Goal: Download file/media

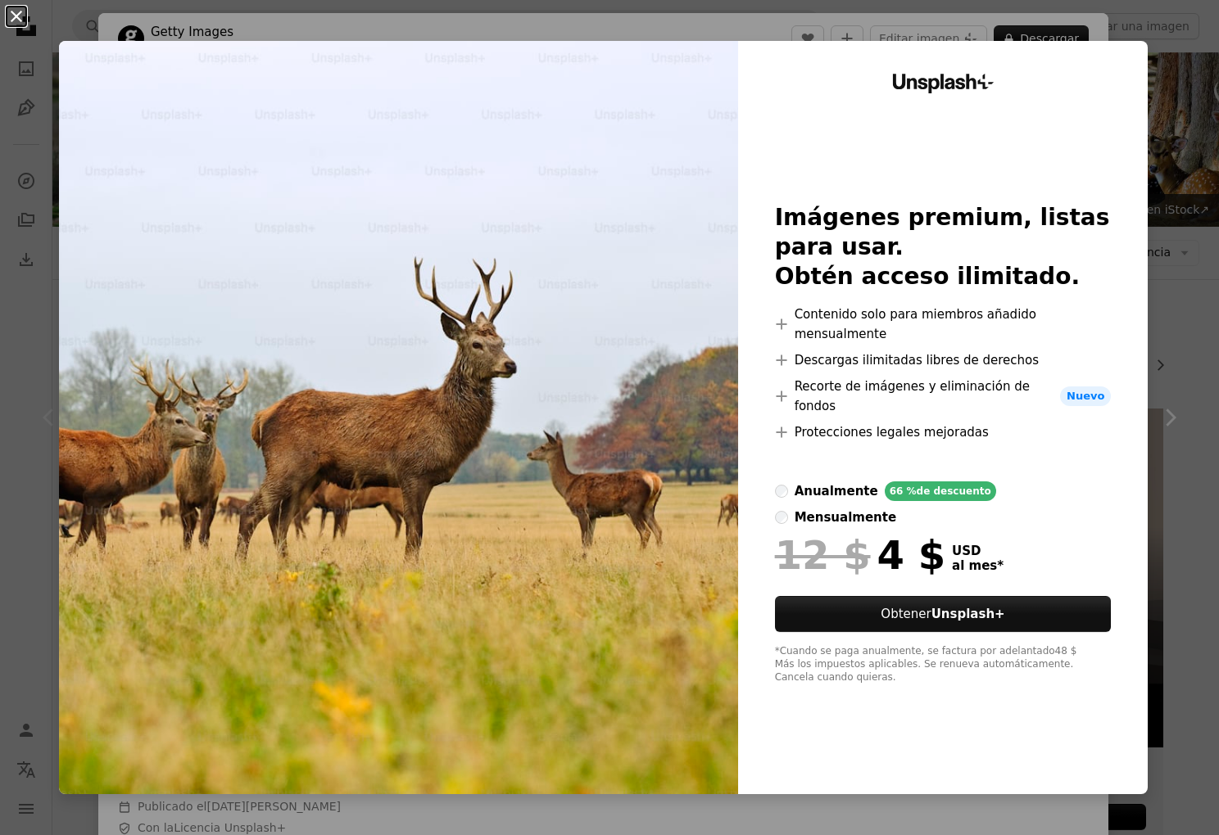
click at [16, 12] on button "An X shape" at bounding box center [17, 17] width 20 height 20
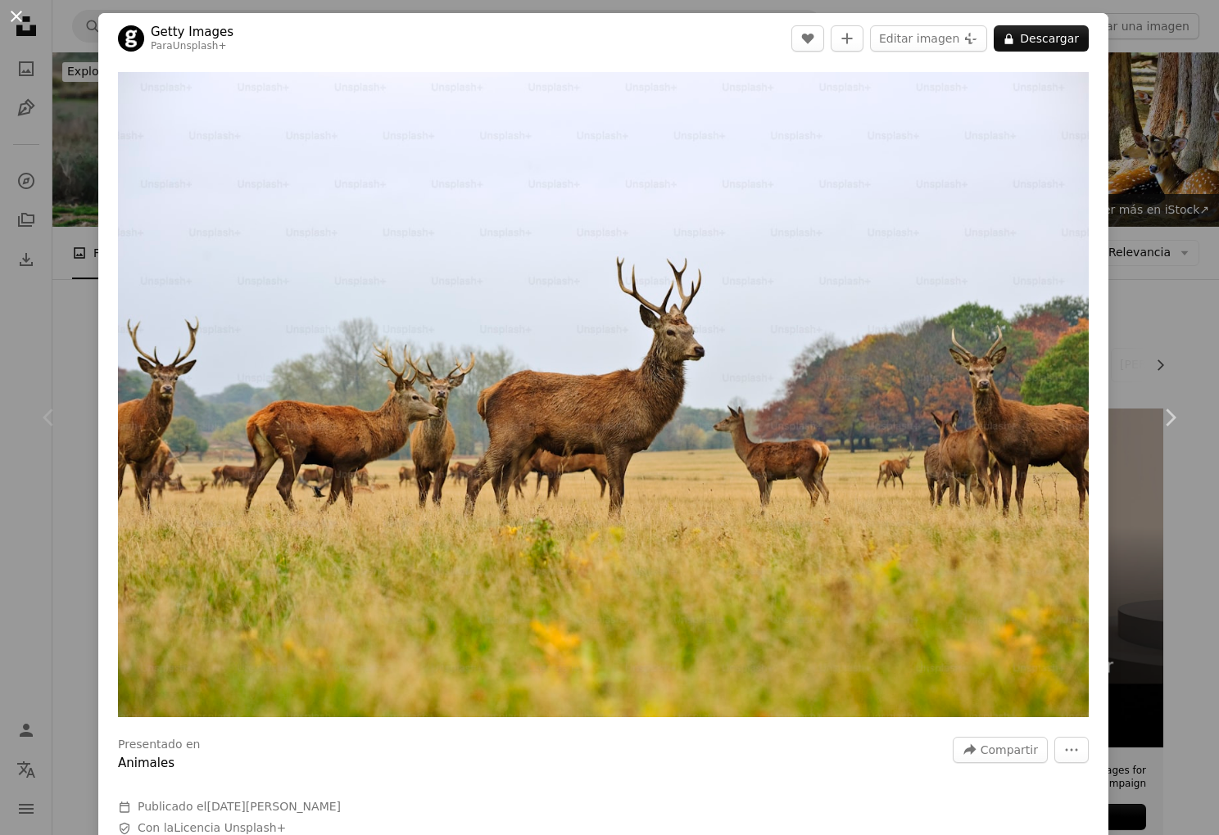
click at [16, 19] on button "An X shape" at bounding box center [17, 17] width 20 height 20
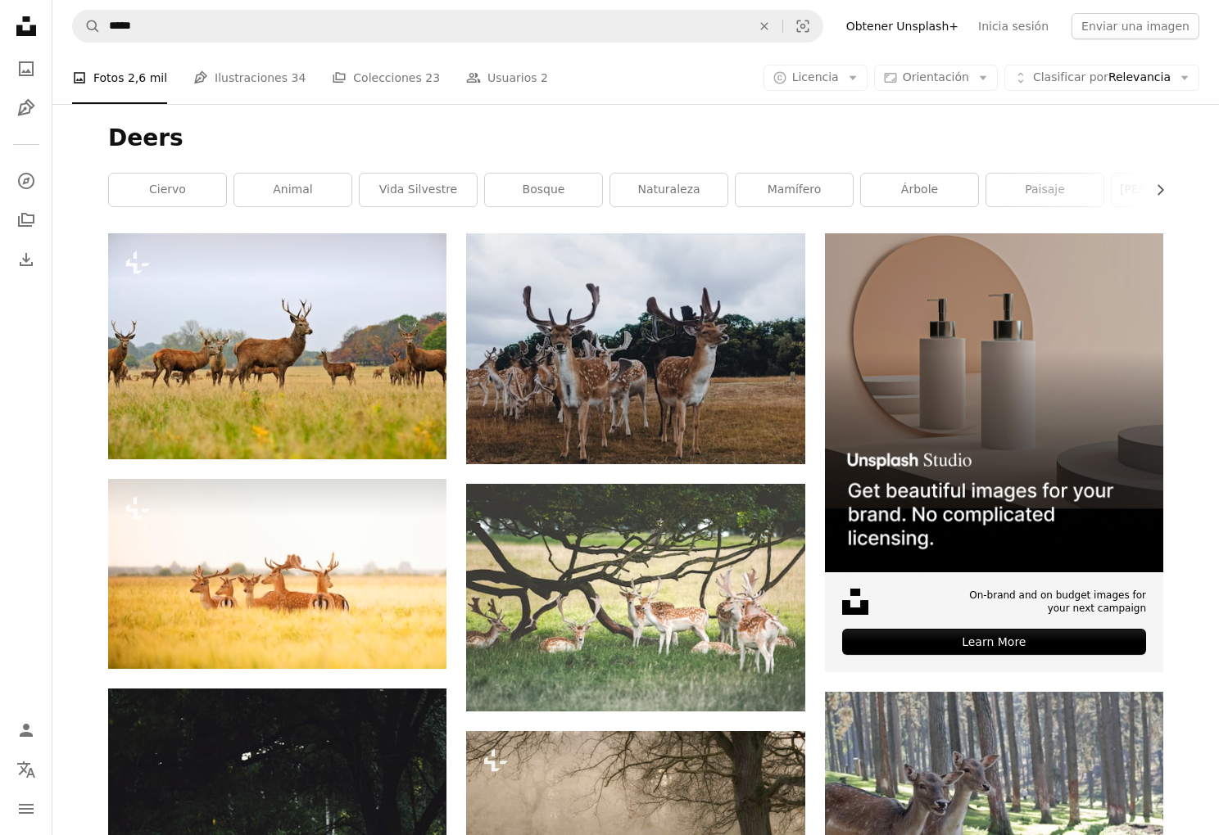
scroll to position [181, 0]
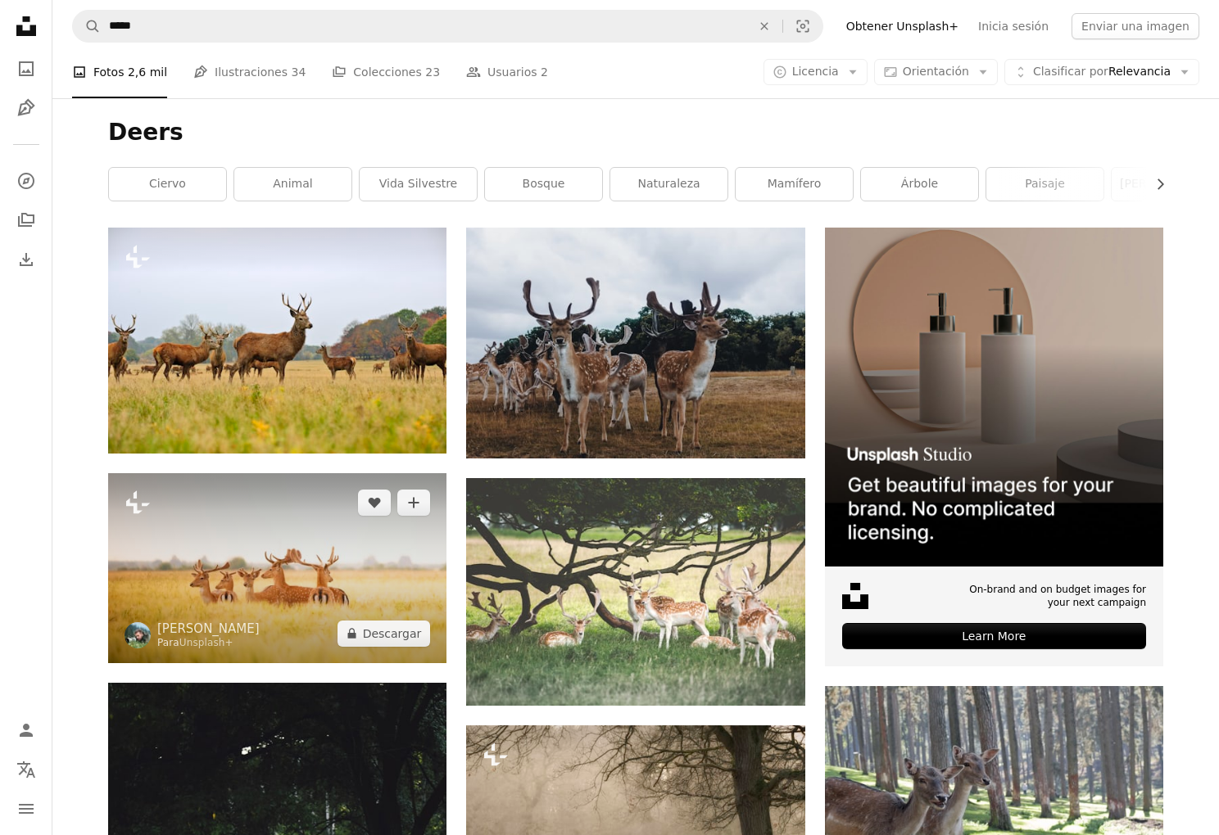
click at [316, 568] on img at bounding box center [277, 568] width 338 height 190
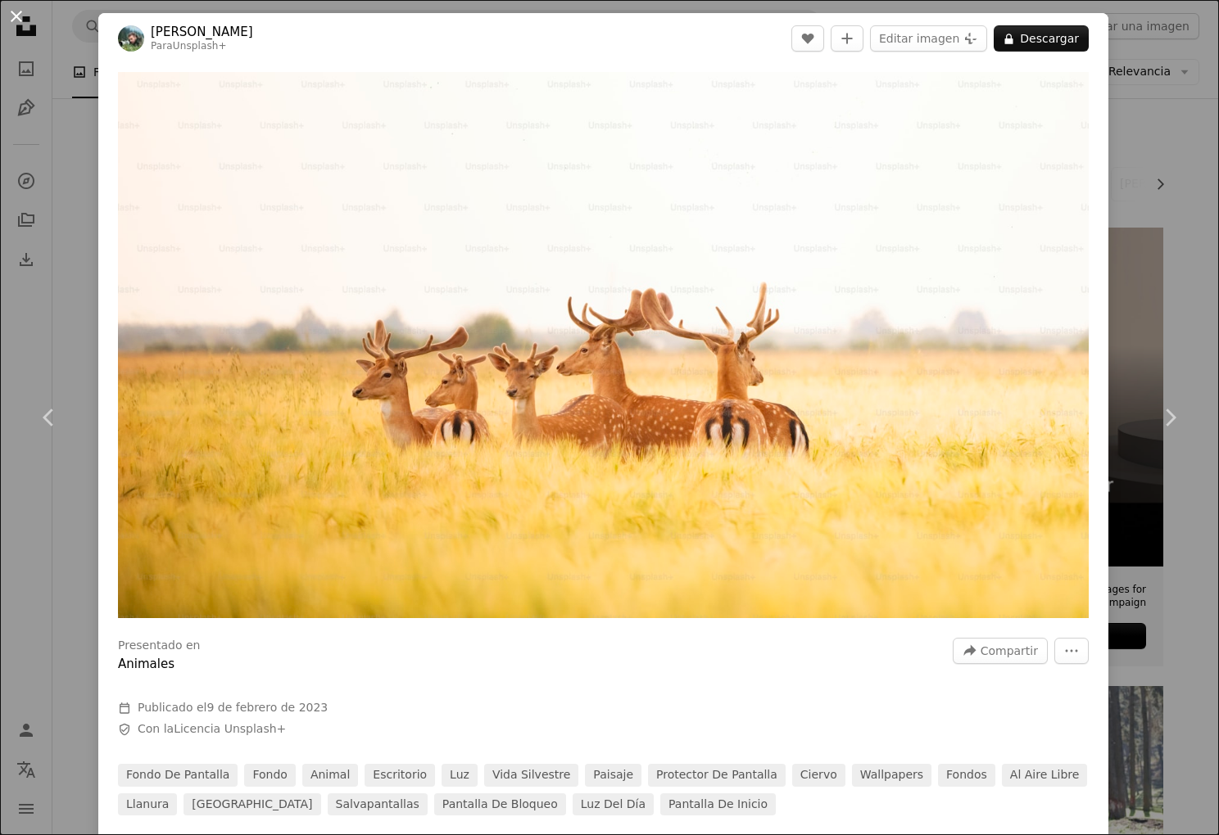
click at [18, 16] on button "An X shape" at bounding box center [17, 17] width 20 height 20
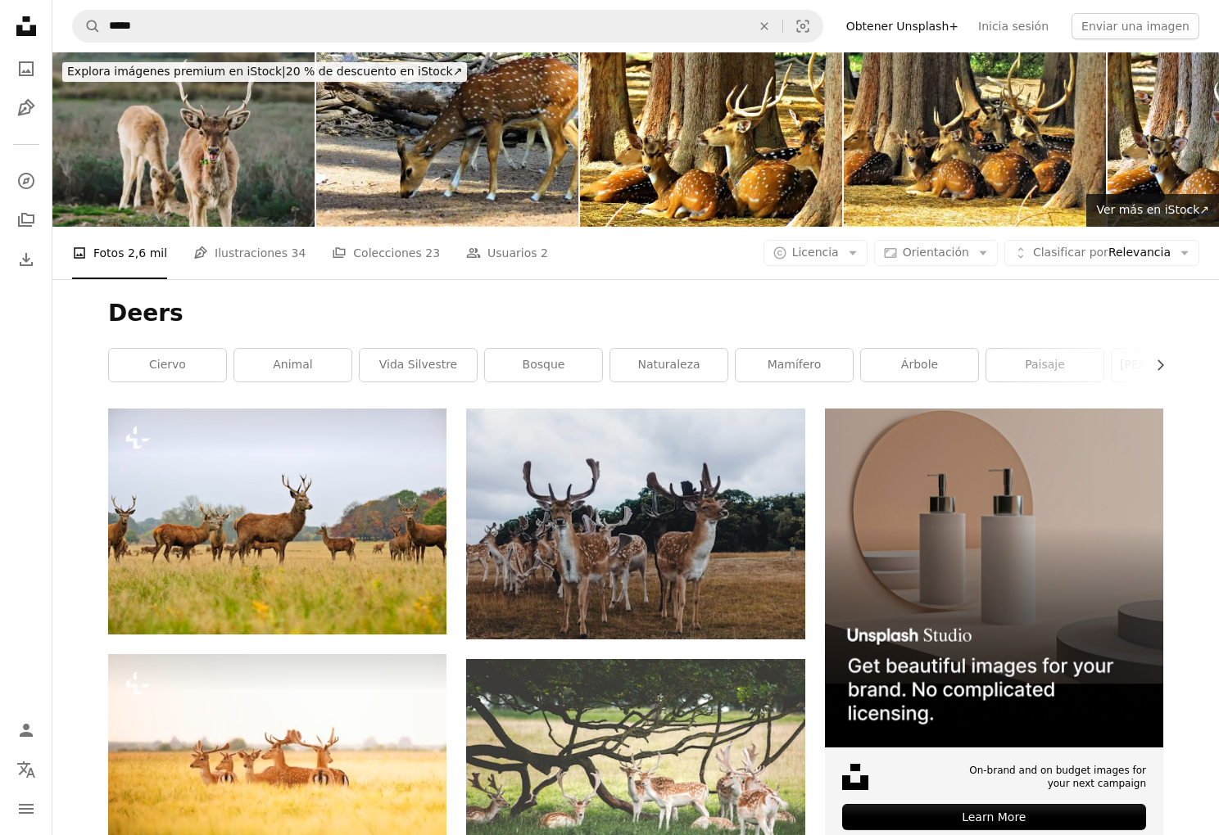
click at [205, 112] on img at bounding box center [183, 139] width 262 height 174
